Goal: Navigation & Orientation: Find specific page/section

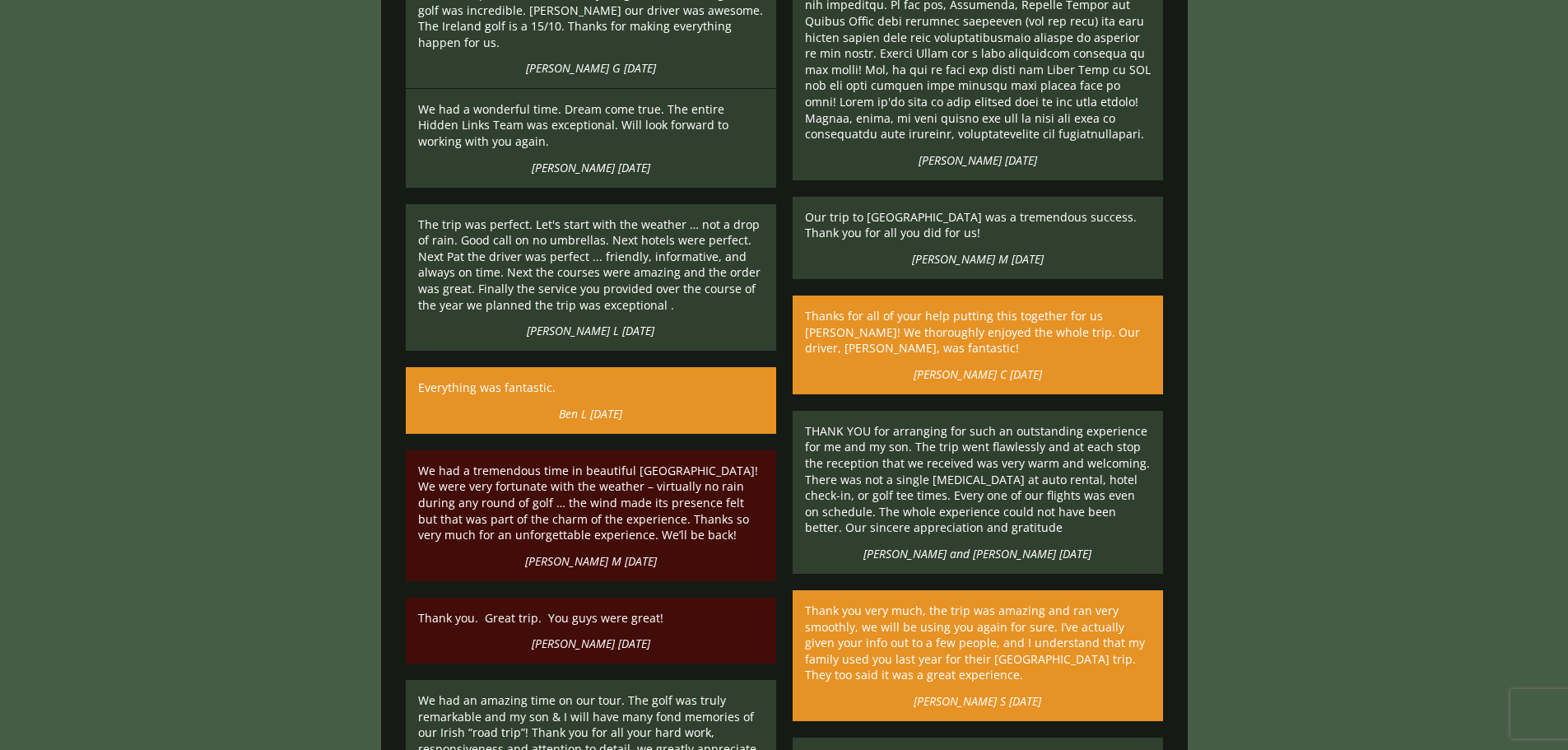
scroll to position [9548, 0]
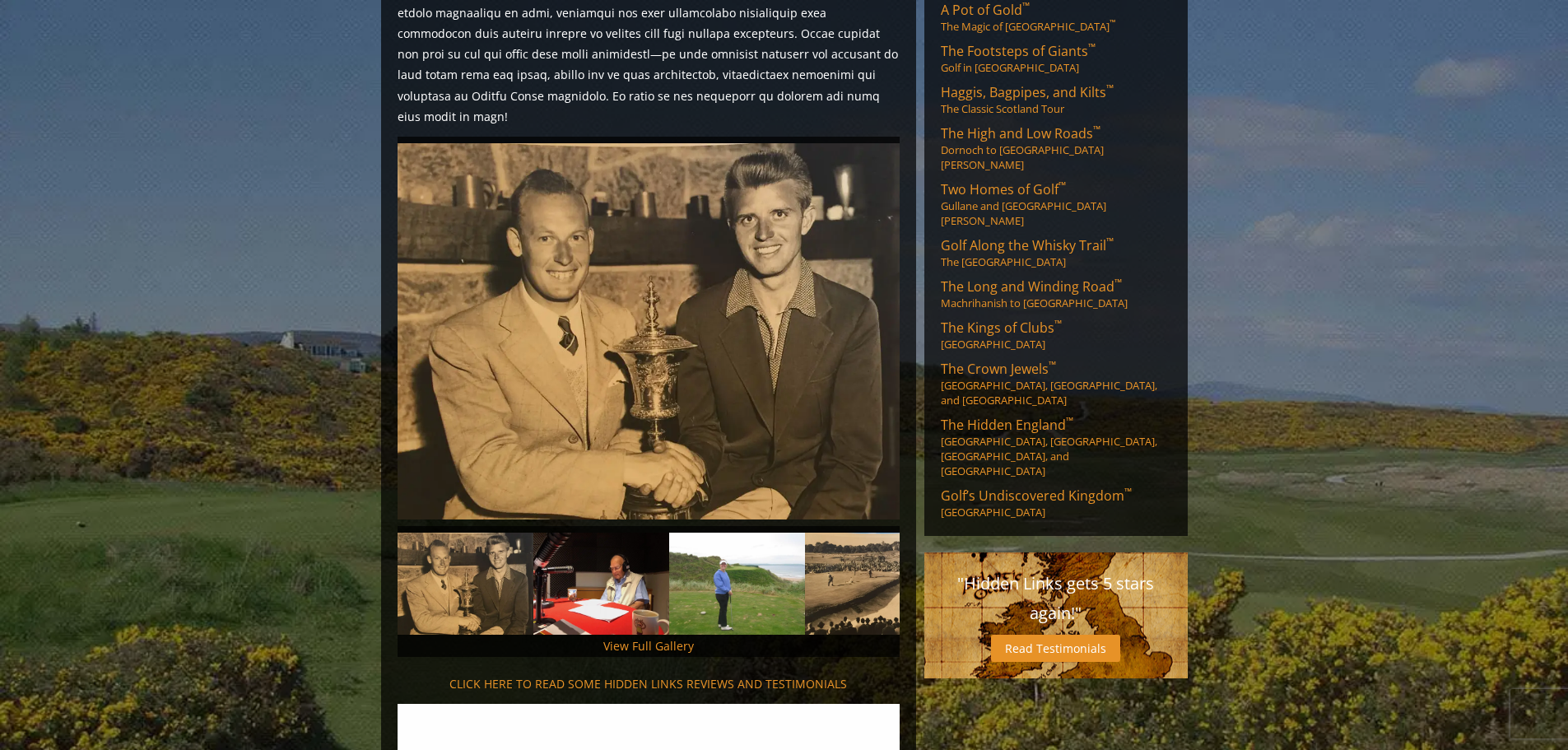
scroll to position [741, 0]
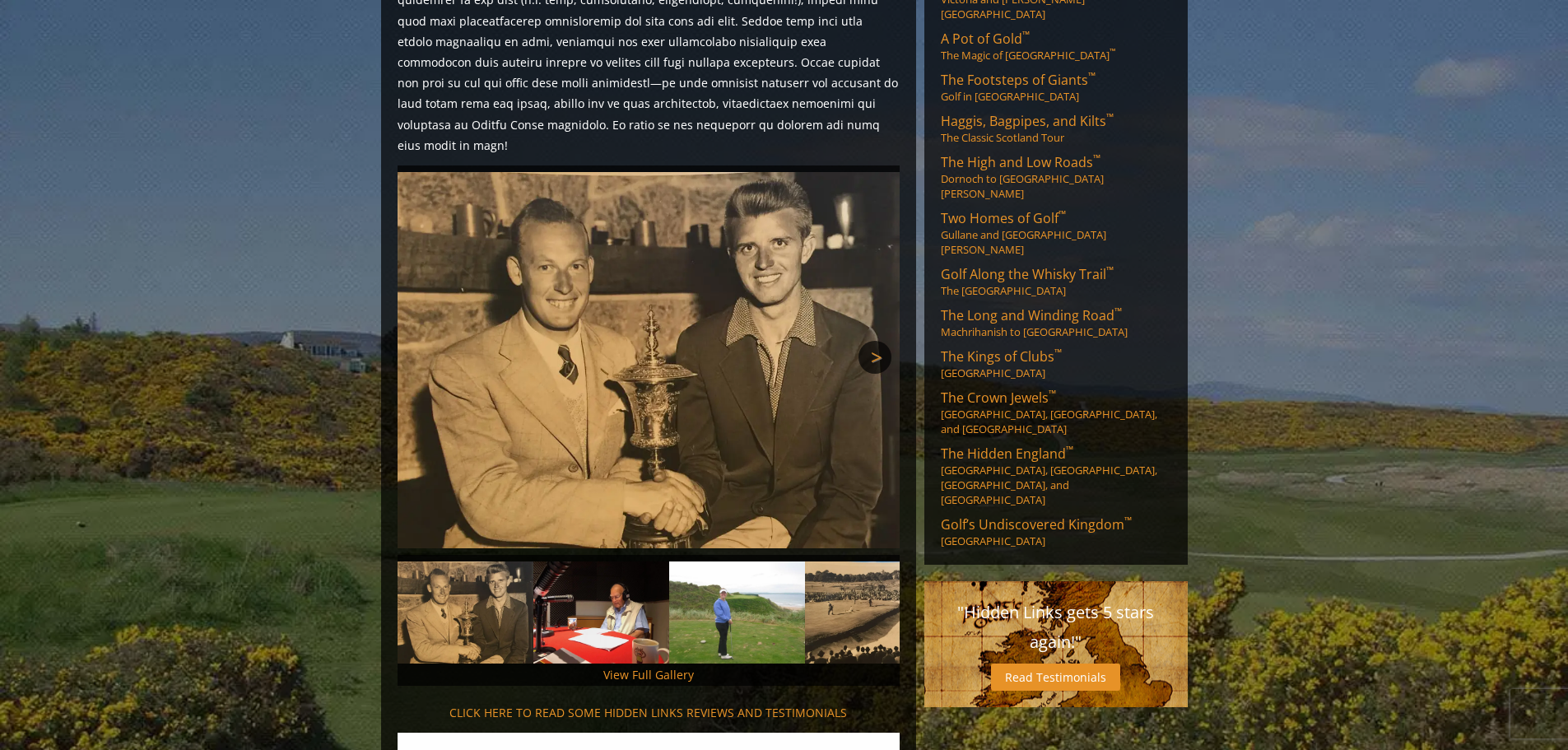
click at [874, 340] on link "Next" at bounding box center [875, 357] width 33 height 33
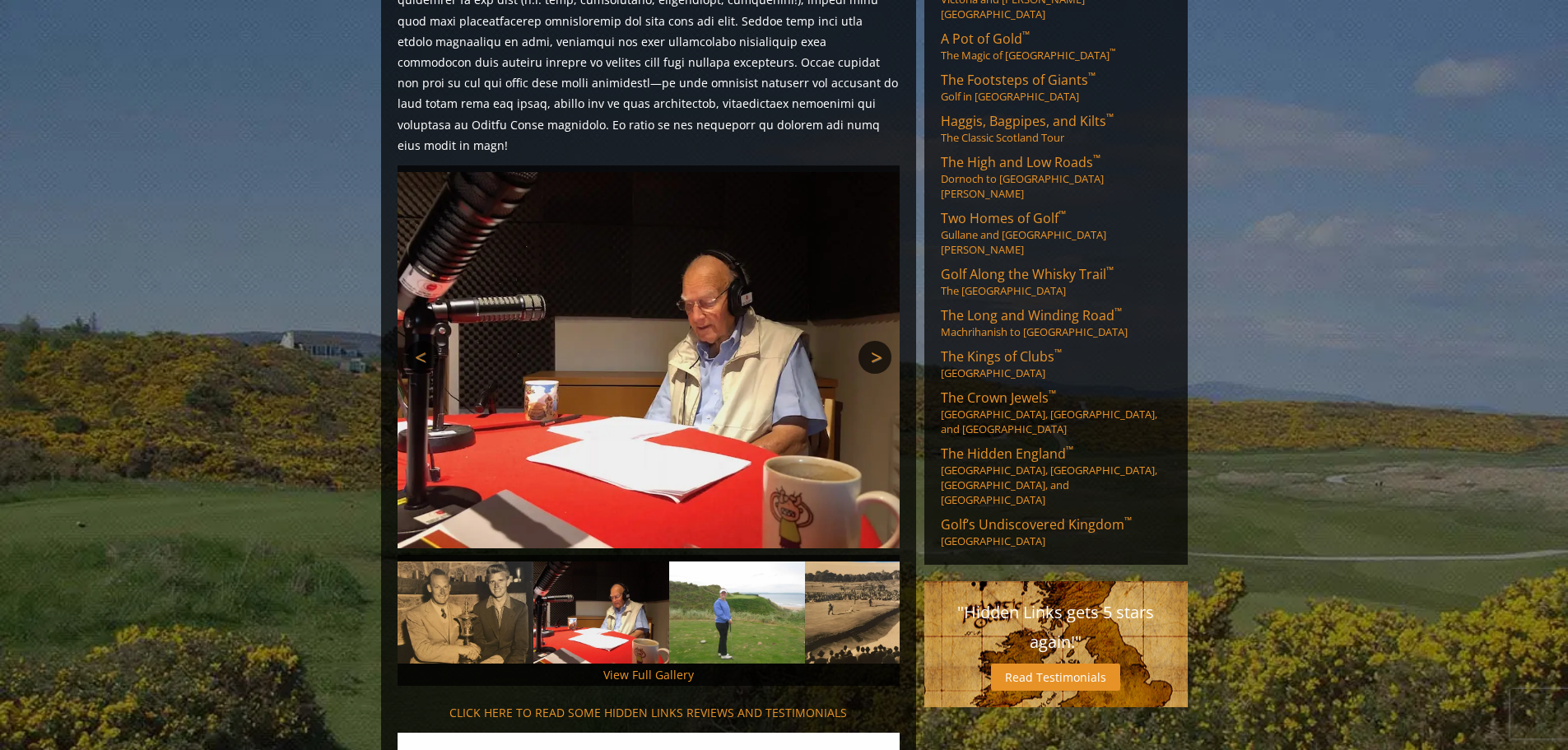
click at [874, 340] on link "Next" at bounding box center [875, 357] width 33 height 33
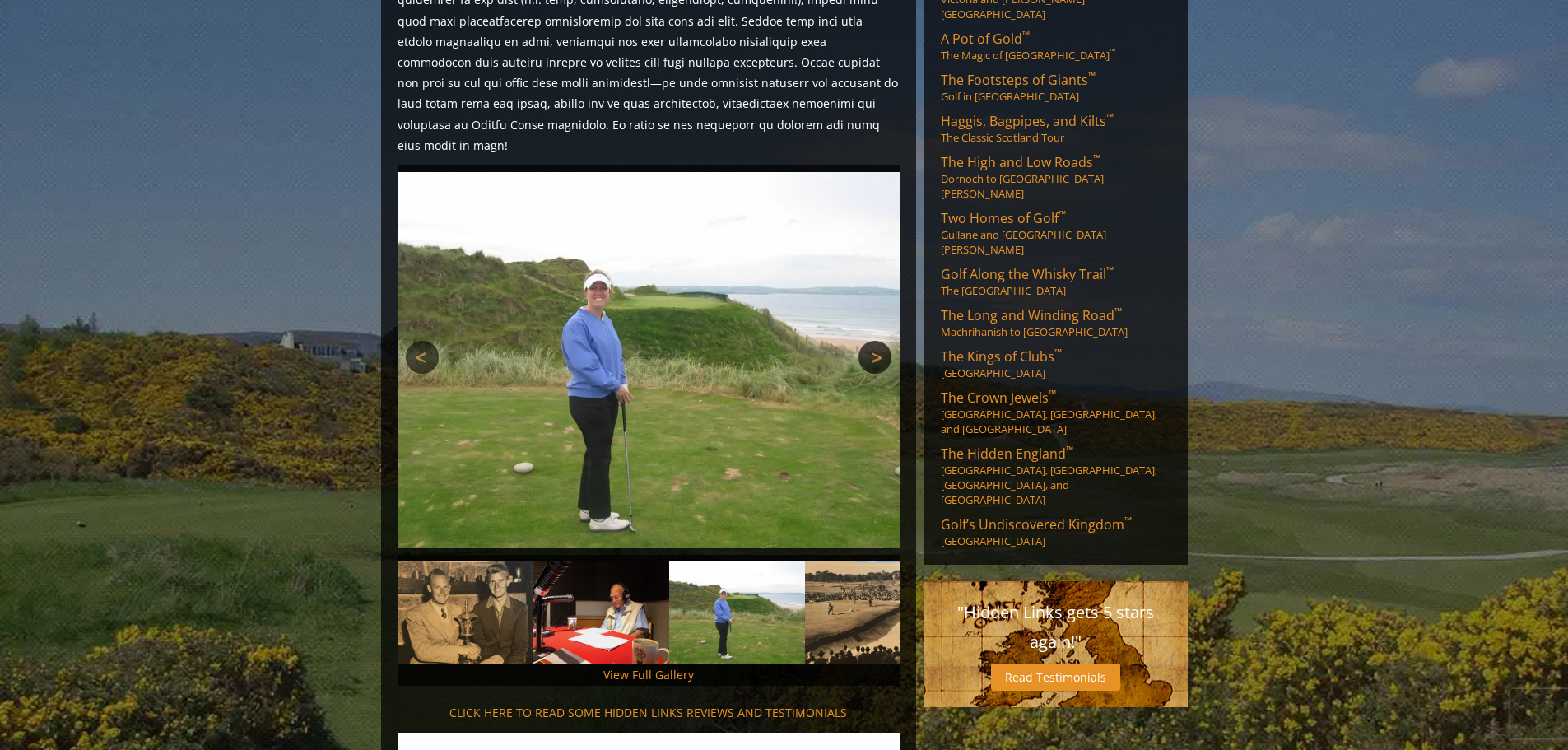
click at [874, 340] on link "Next" at bounding box center [875, 357] width 33 height 33
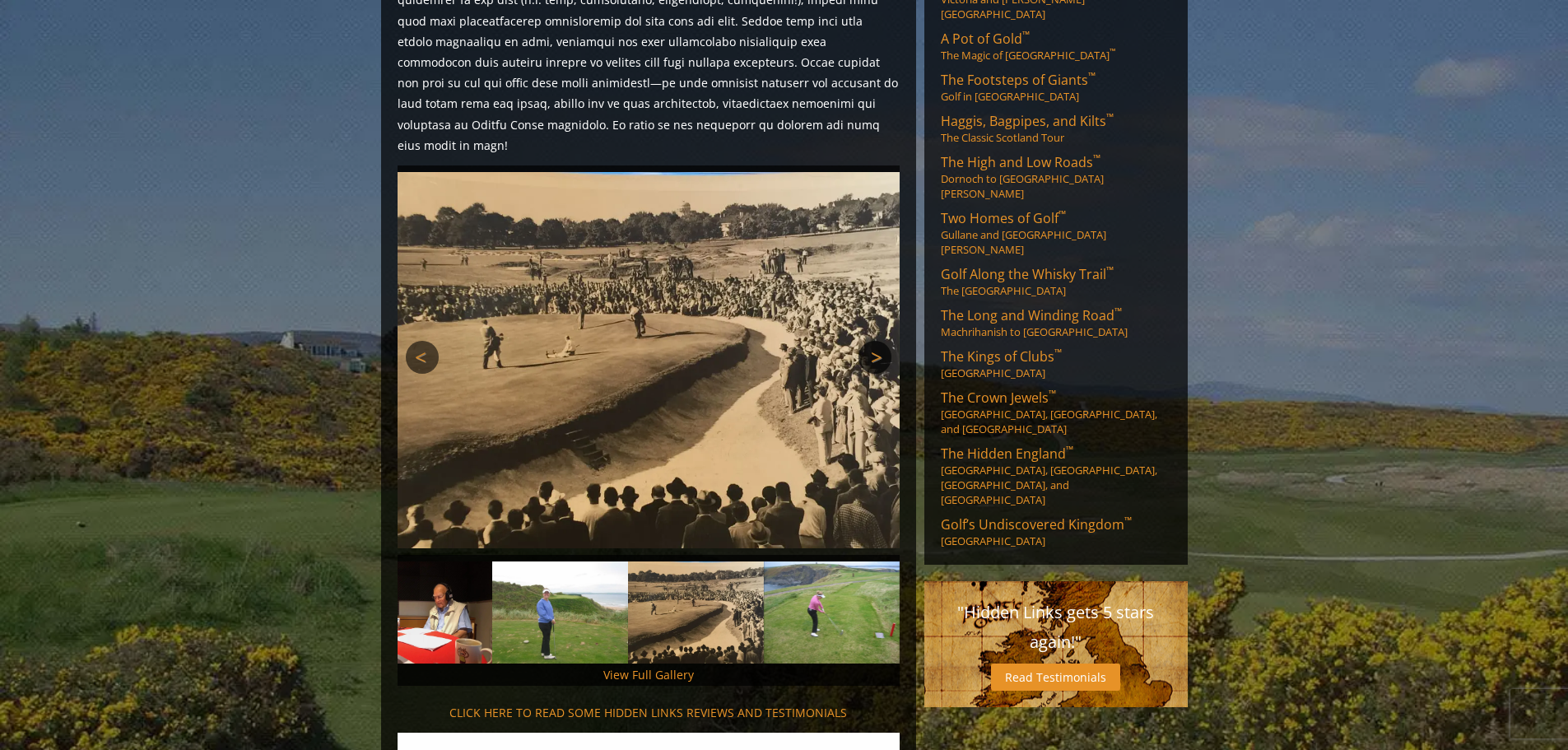
click at [874, 340] on link "Next" at bounding box center [875, 357] width 33 height 33
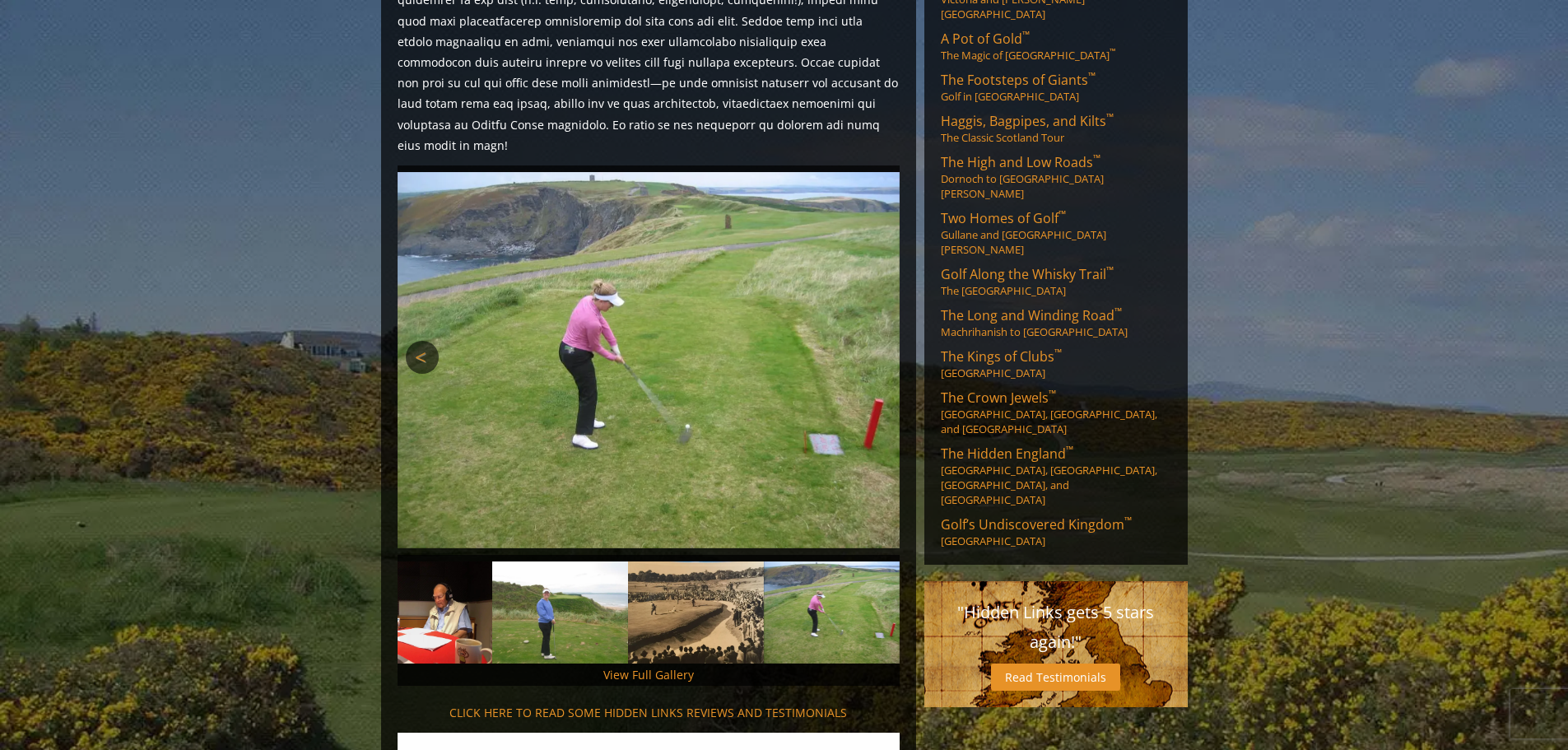
click at [874, 340] on link "Next" at bounding box center [875, 357] width 33 height 33
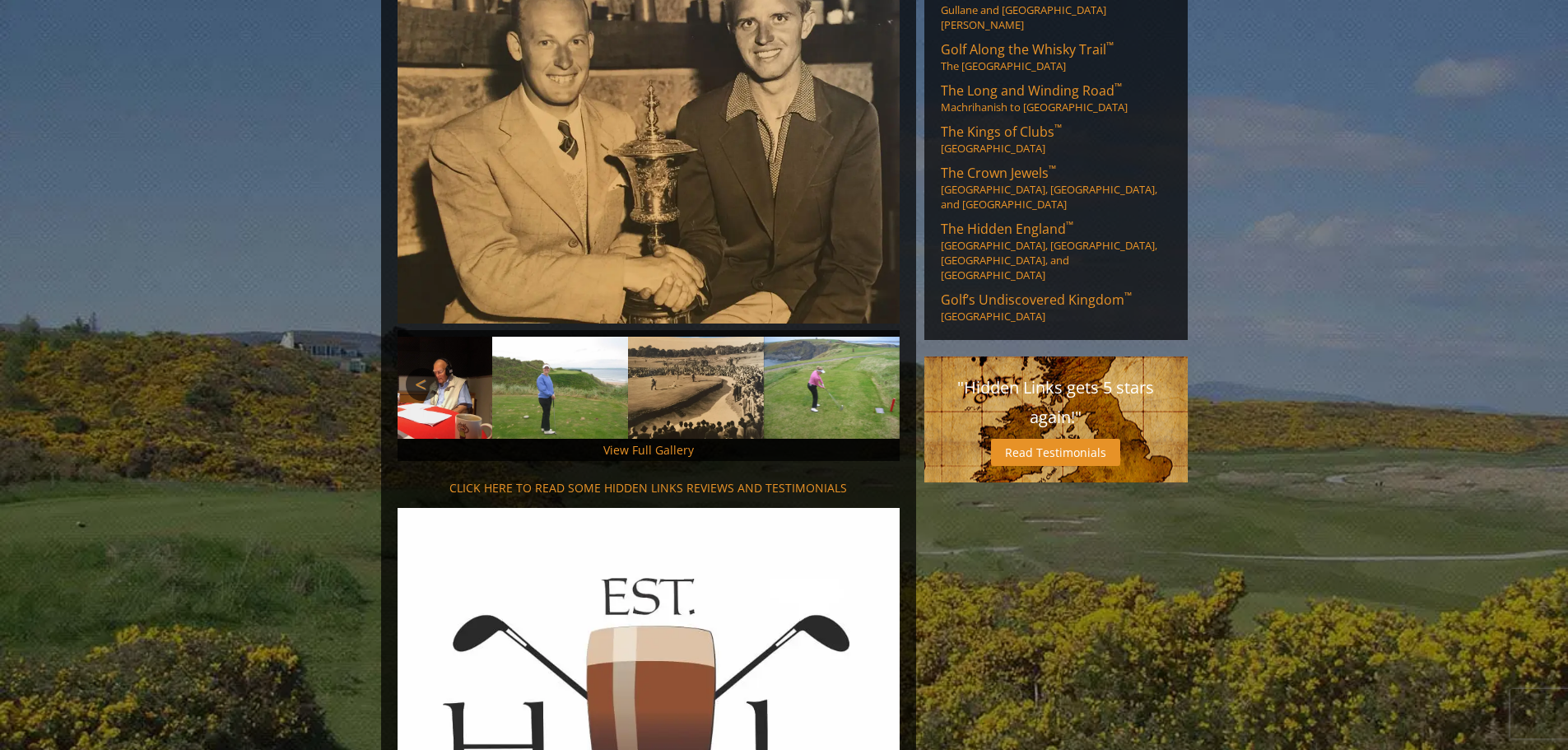
scroll to position [987, 0]
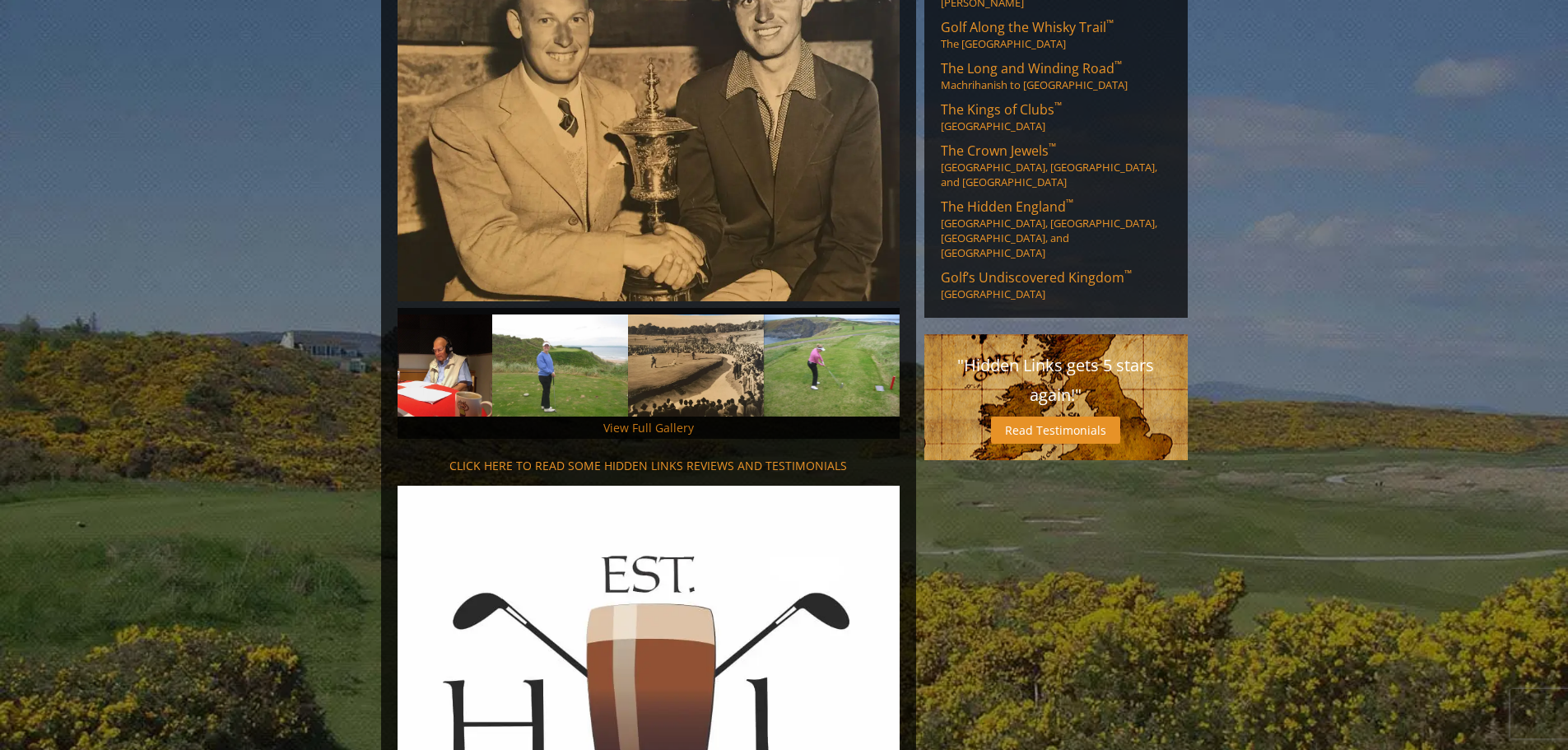
click at [642, 420] on link "View Full Gallery" at bounding box center [648, 428] width 90 height 16
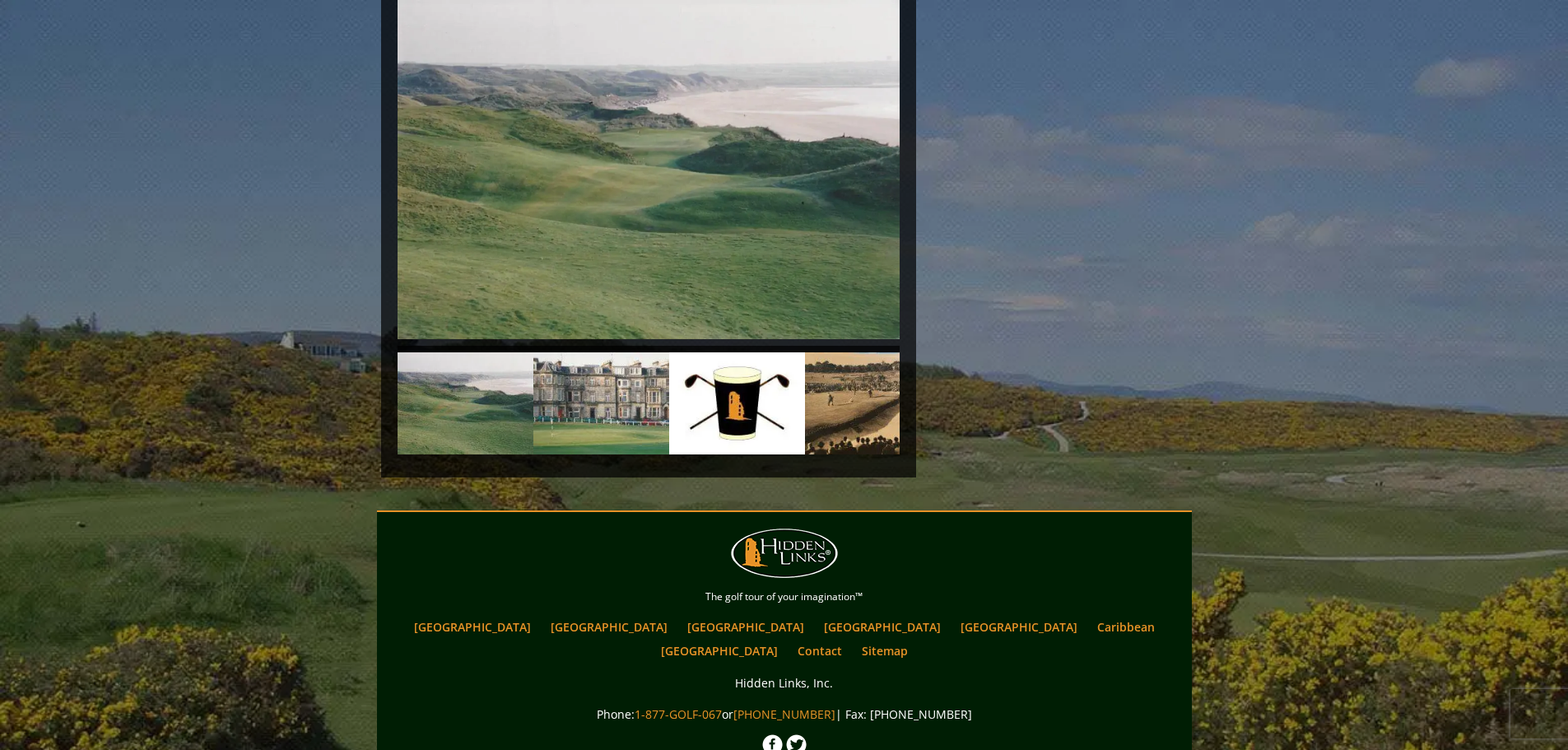
scroll to position [3771, 0]
